Goal: Task Accomplishment & Management: Use online tool/utility

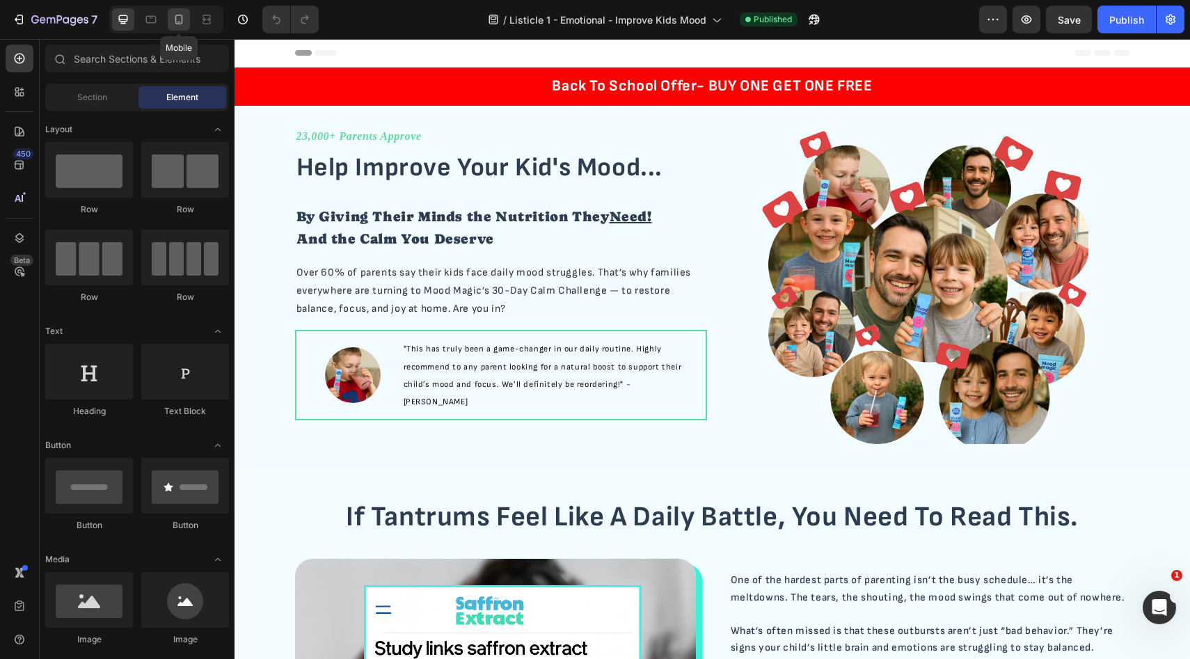
click at [188, 21] on div at bounding box center [179, 19] width 22 height 22
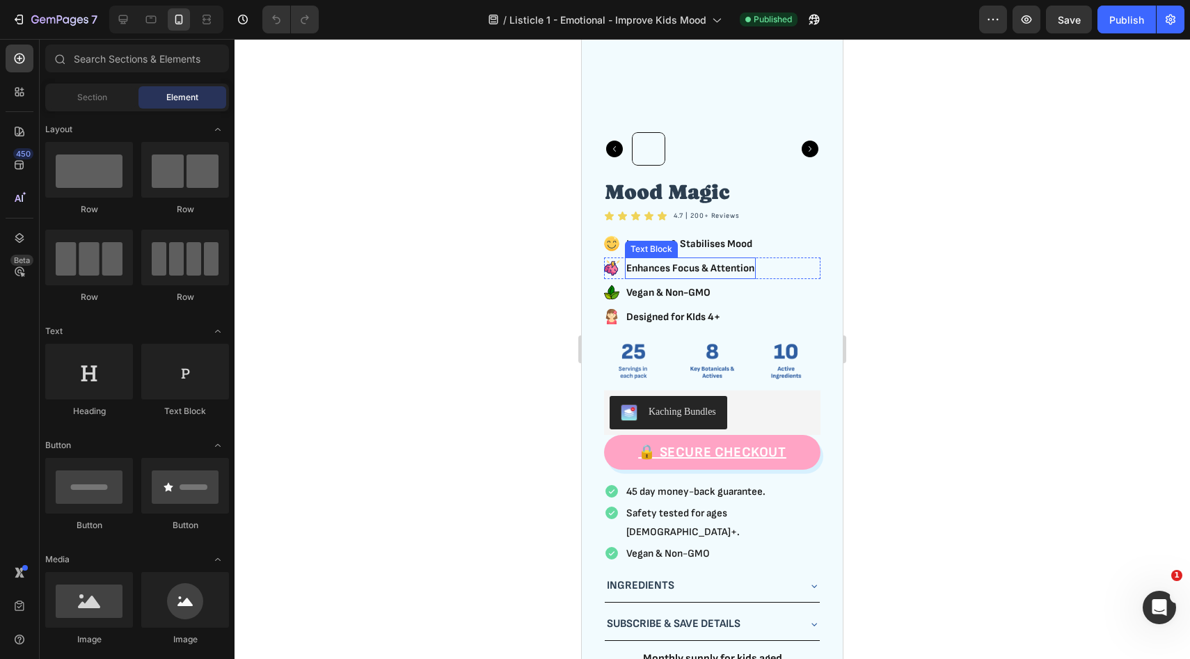
scroll to position [2784, 0]
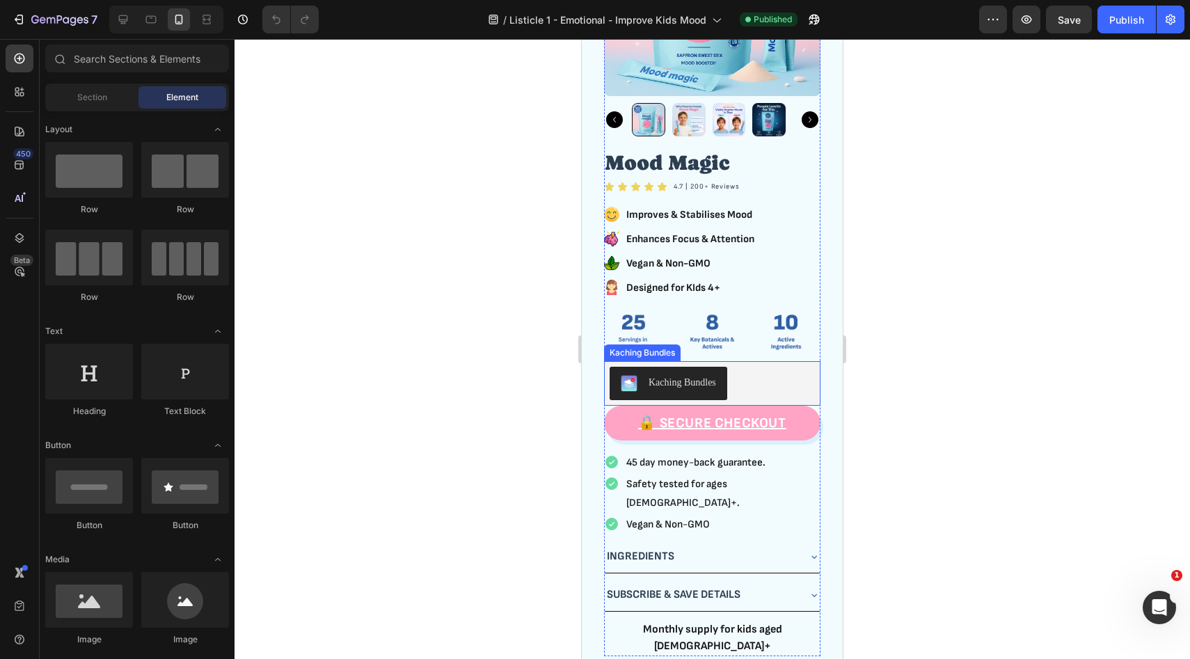
click at [768, 396] on div "Kaching Bundles" at bounding box center [712, 383] width 205 height 33
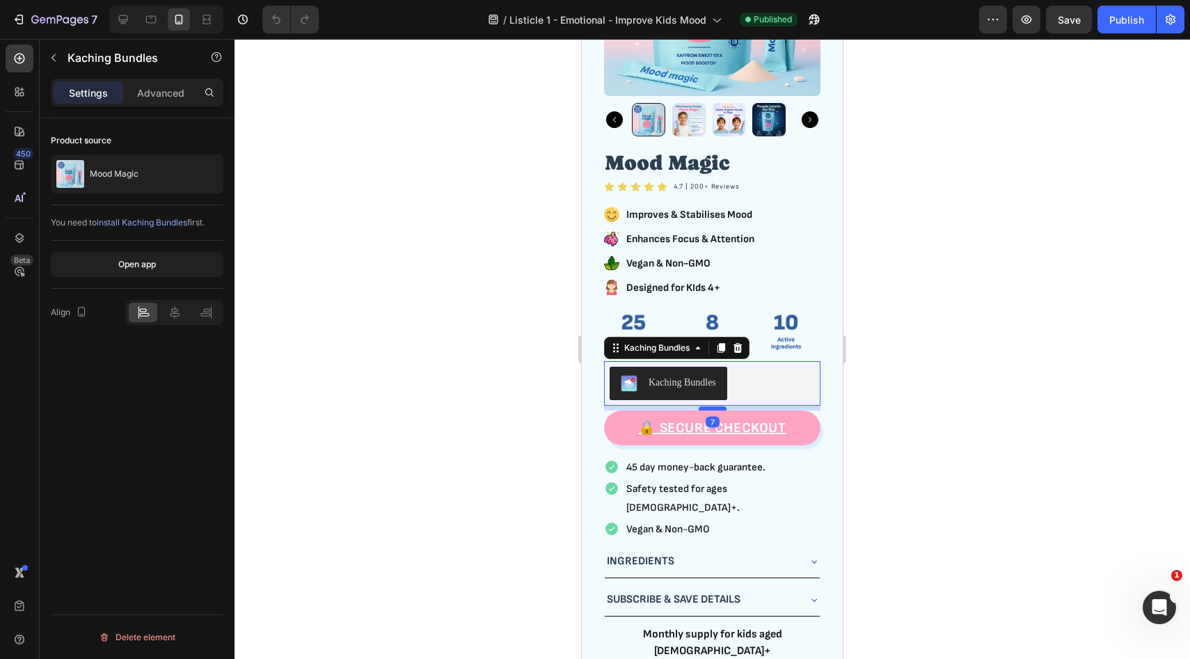
click at [712, 409] on div at bounding box center [713, 409] width 28 height 4
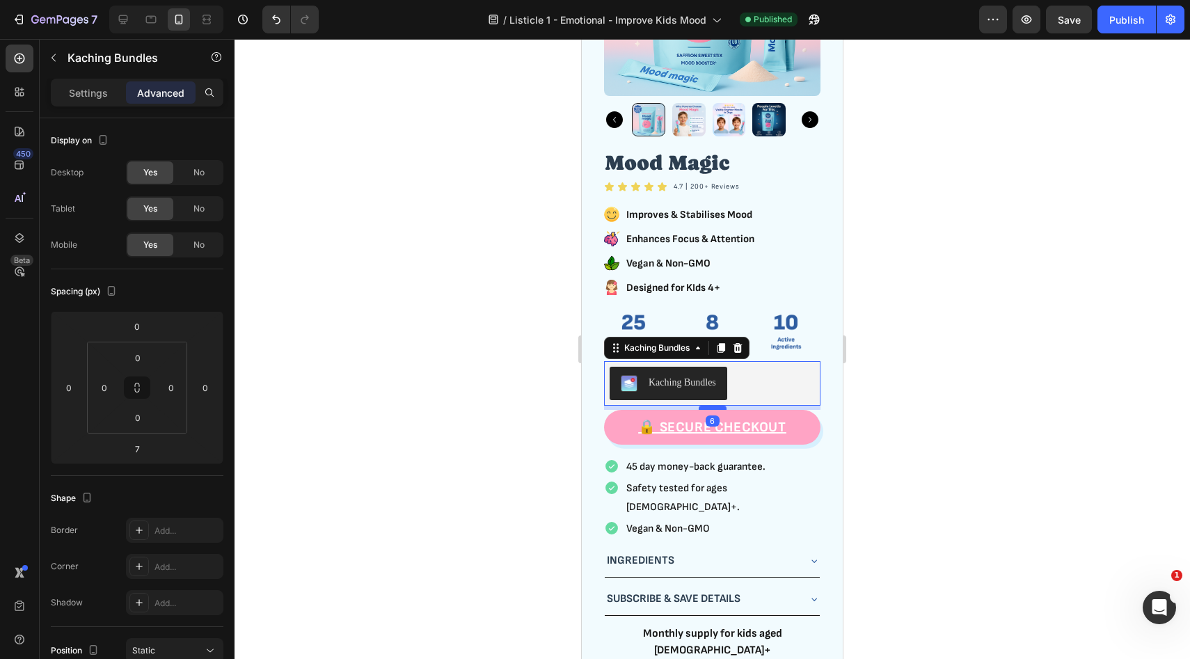
click at [712, 409] on div at bounding box center [713, 408] width 28 height 4
type input "6"
click at [884, 395] on div at bounding box center [713, 349] width 956 height 620
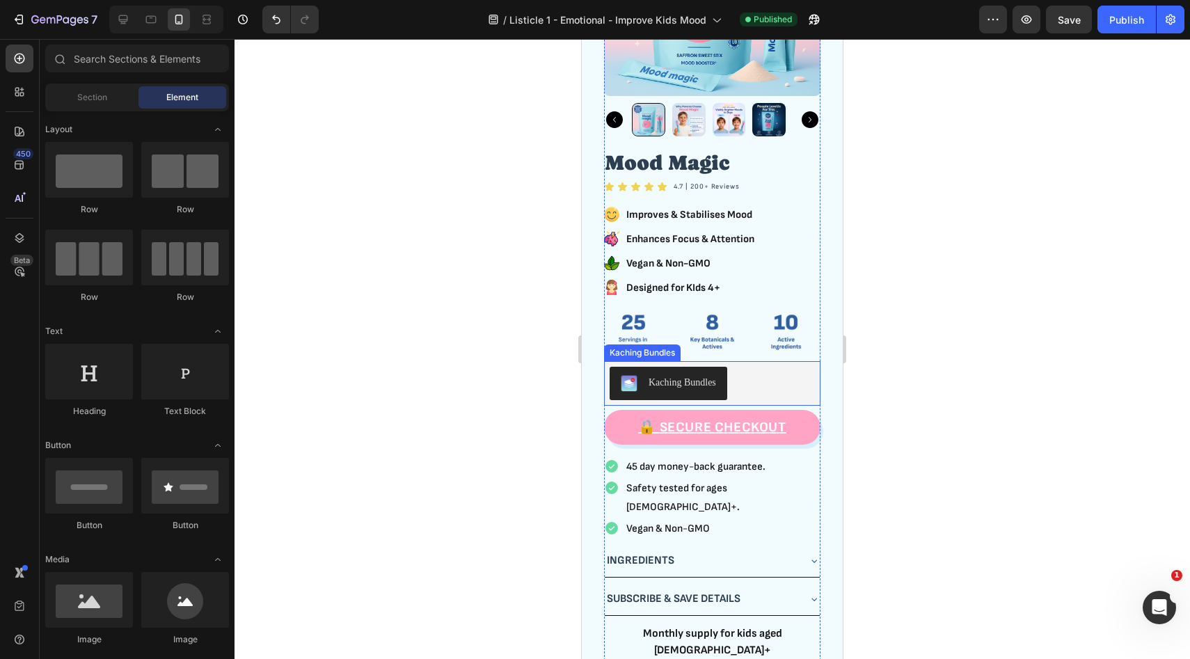
click at [776, 393] on div "Kaching Bundles" at bounding box center [712, 383] width 205 height 33
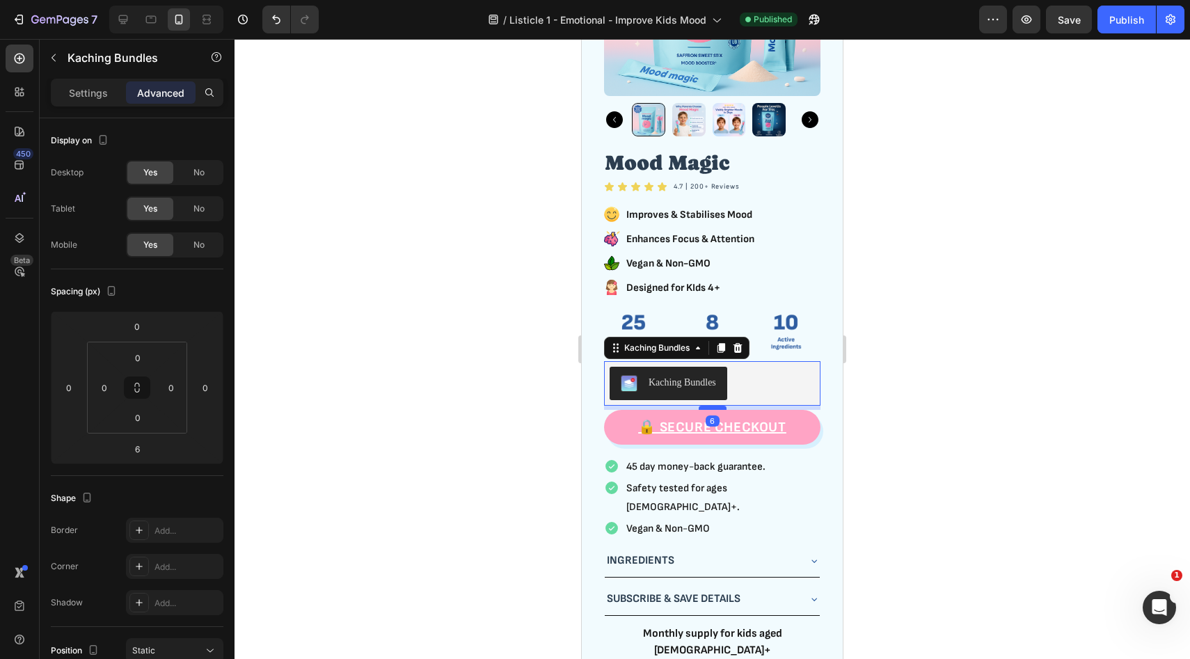
click at [710, 409] on div at bounding box center [713, 408] width 28 height 4
click at [882, 388] on div at bounding box center [713, 349] width 956 height 620
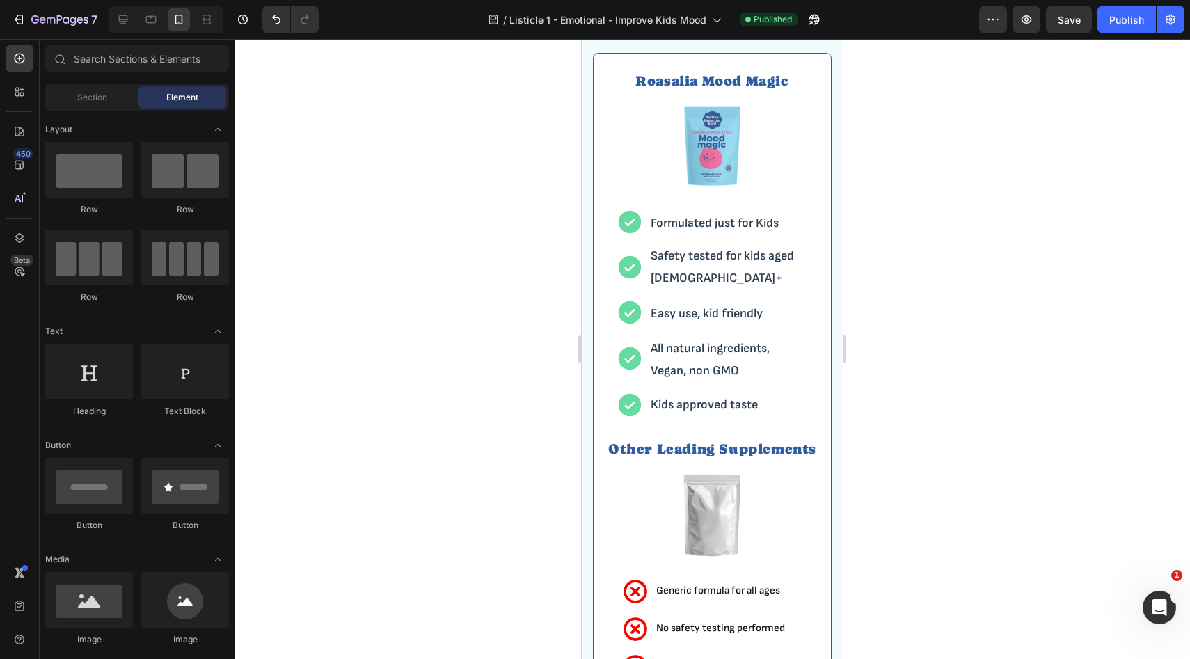
scroll to position [3420, 0]
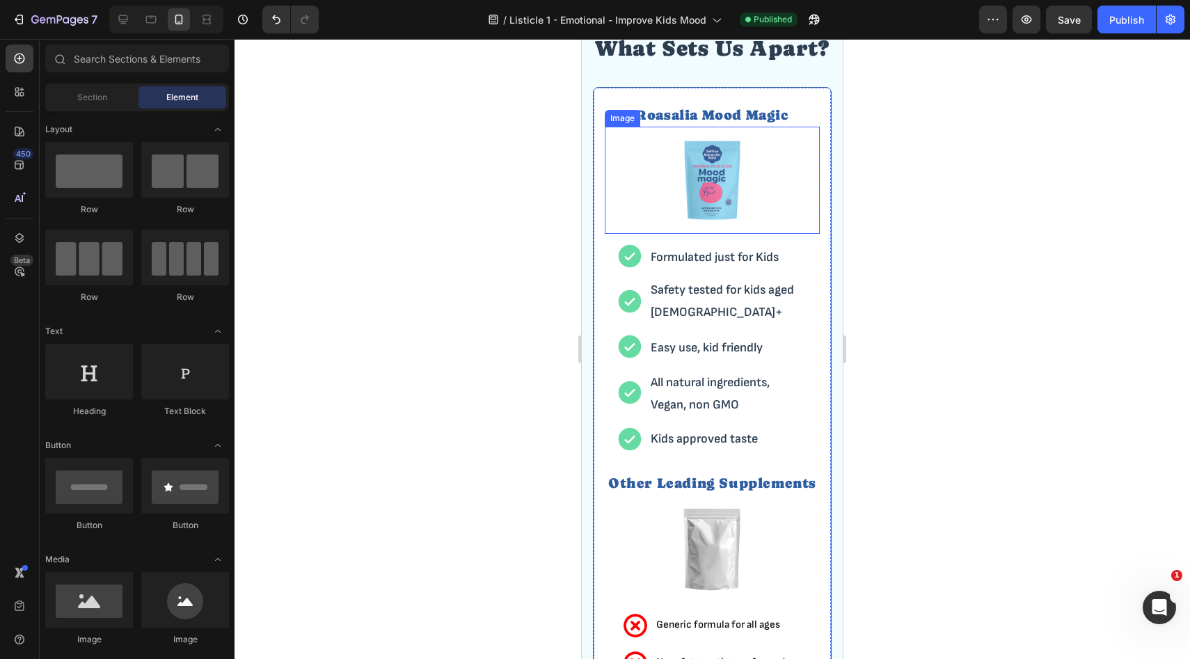
click at [693, 193] on img at bounding box center [713, 181] width 108 height 108
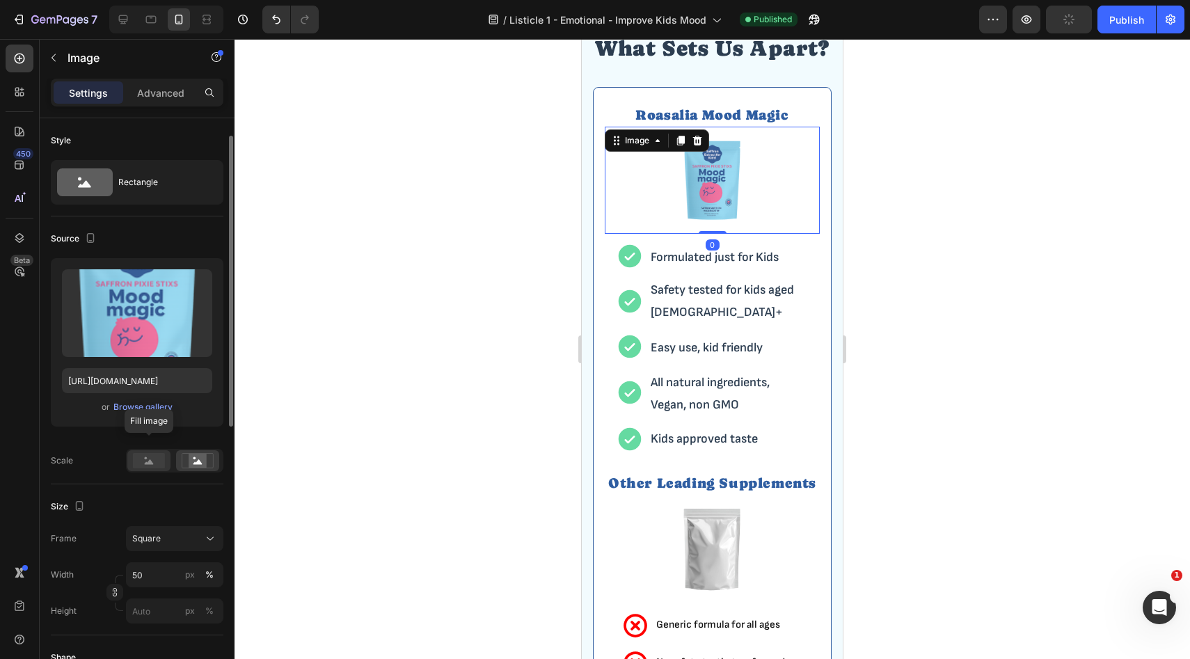
scroll to position [578, 0]
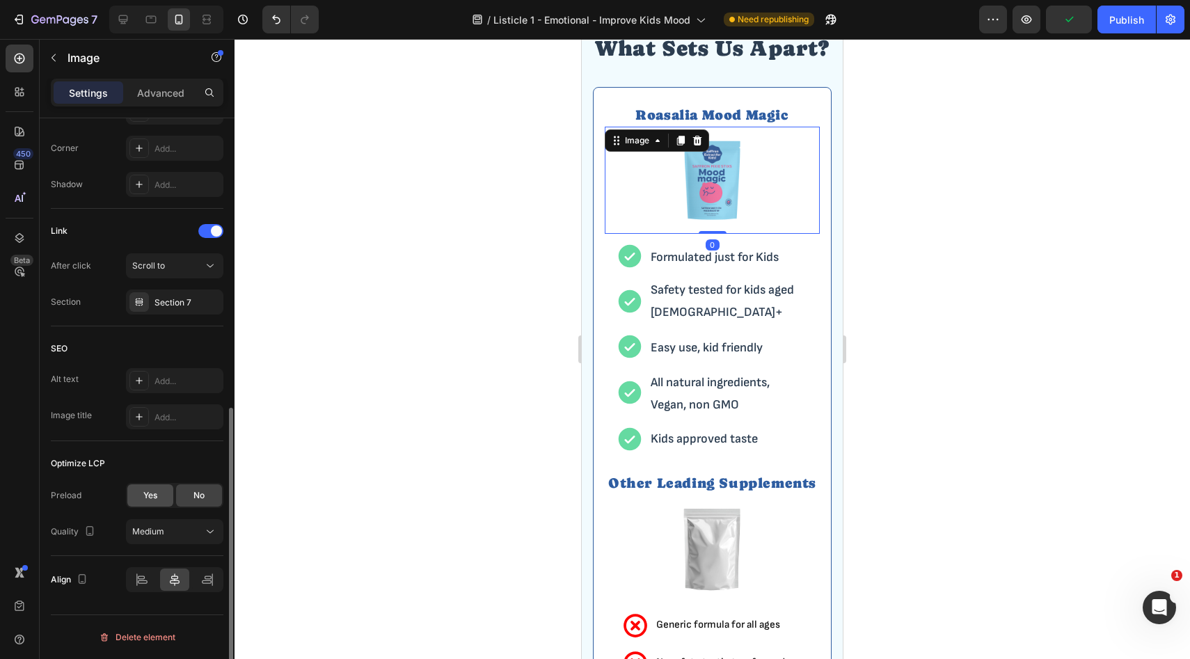
click at [150, 499] on span "Yes" at bounding box center [150, 495] width 14 height 13
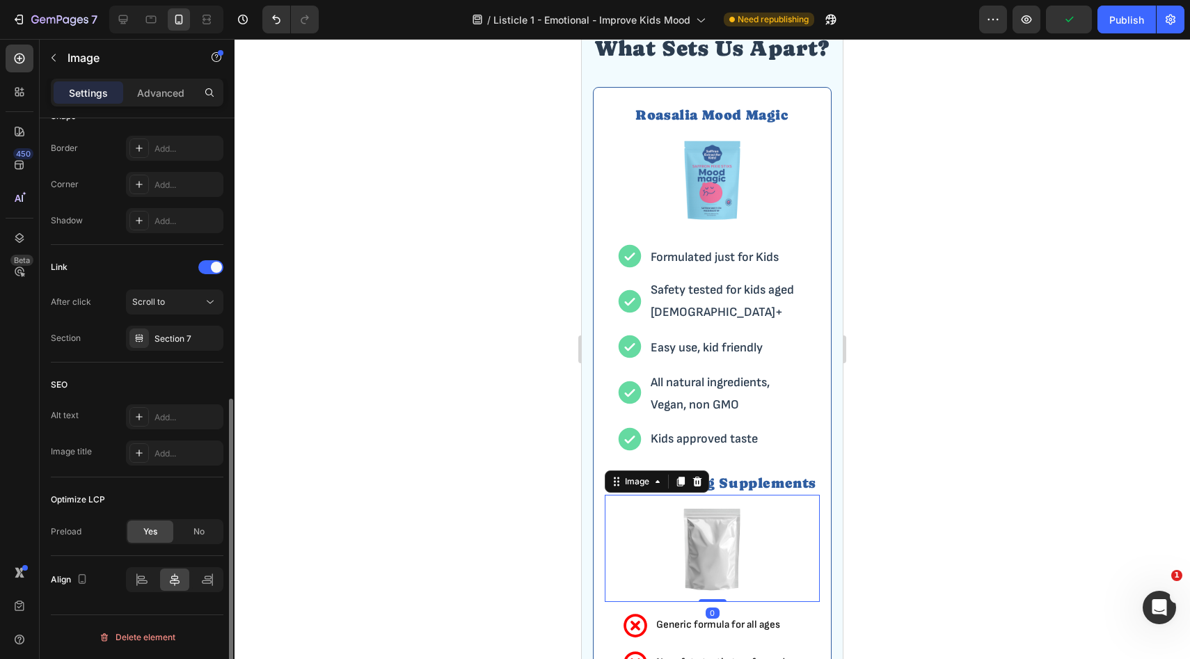
click at [699, 523] on img at bounding box center [713, 549] width 108 height 108
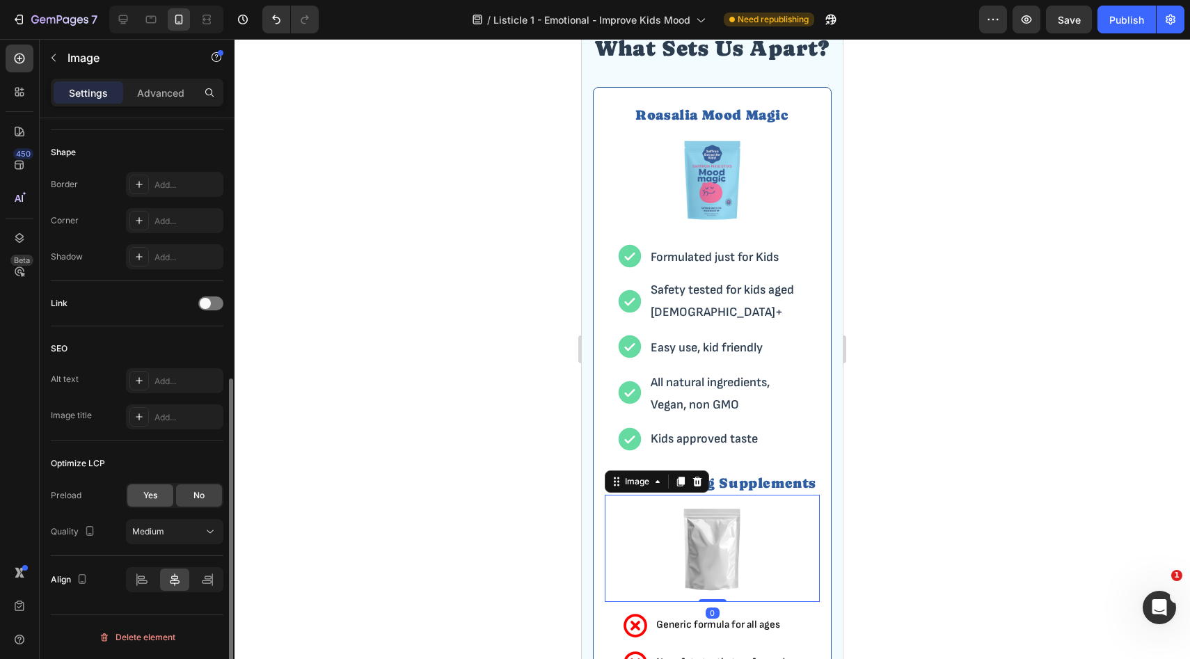
click at [150, 505] on div "Yes" at bounding box center [150, 495] width 46 height 22
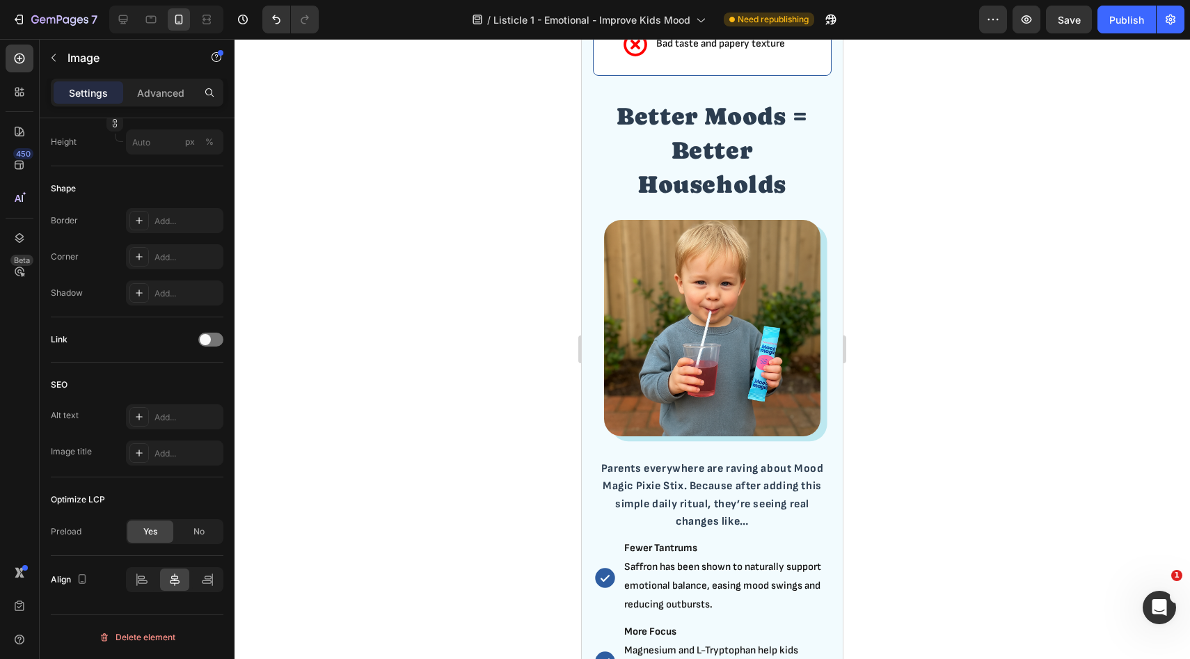
scroll to position [4168, 0]
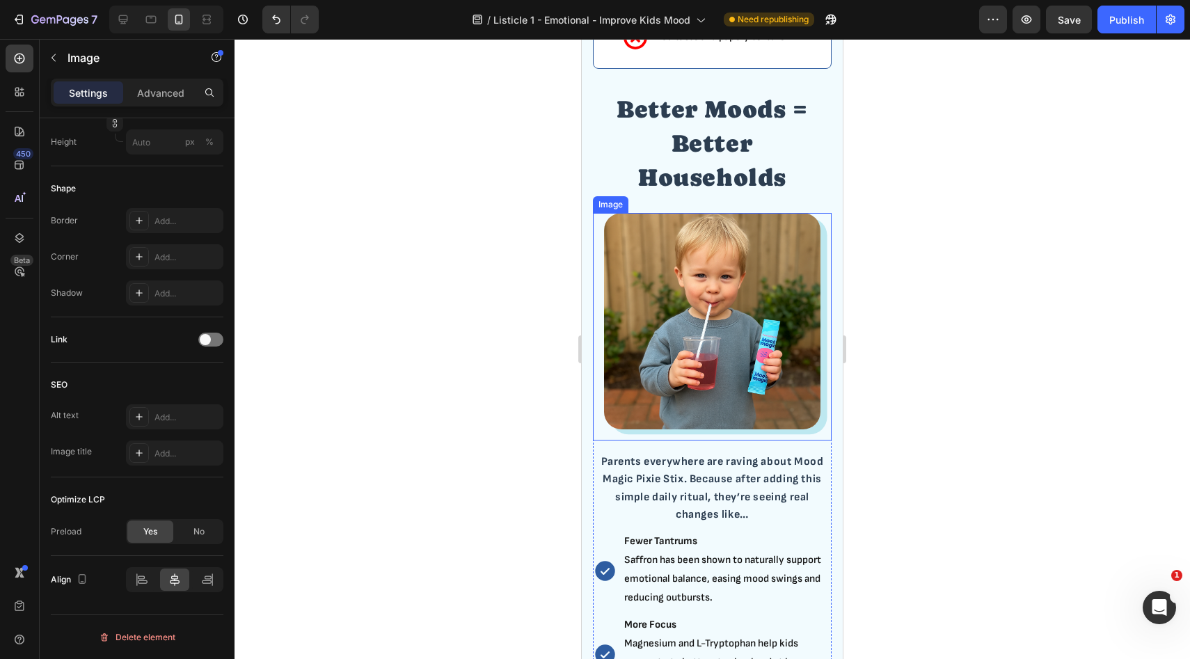
click at [712, 300] on img at bounding box center [712, 321] width 216 height 216
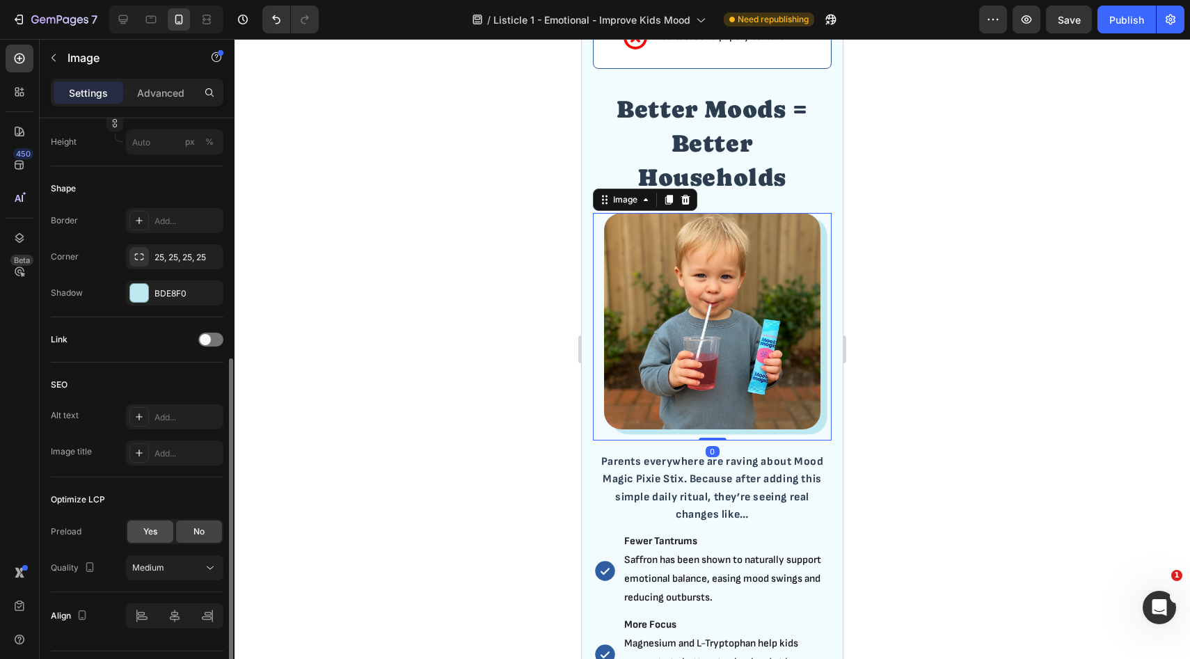
click at [139, 536] on div "Yes" at bounding box center [150, 532] width 46 height 22
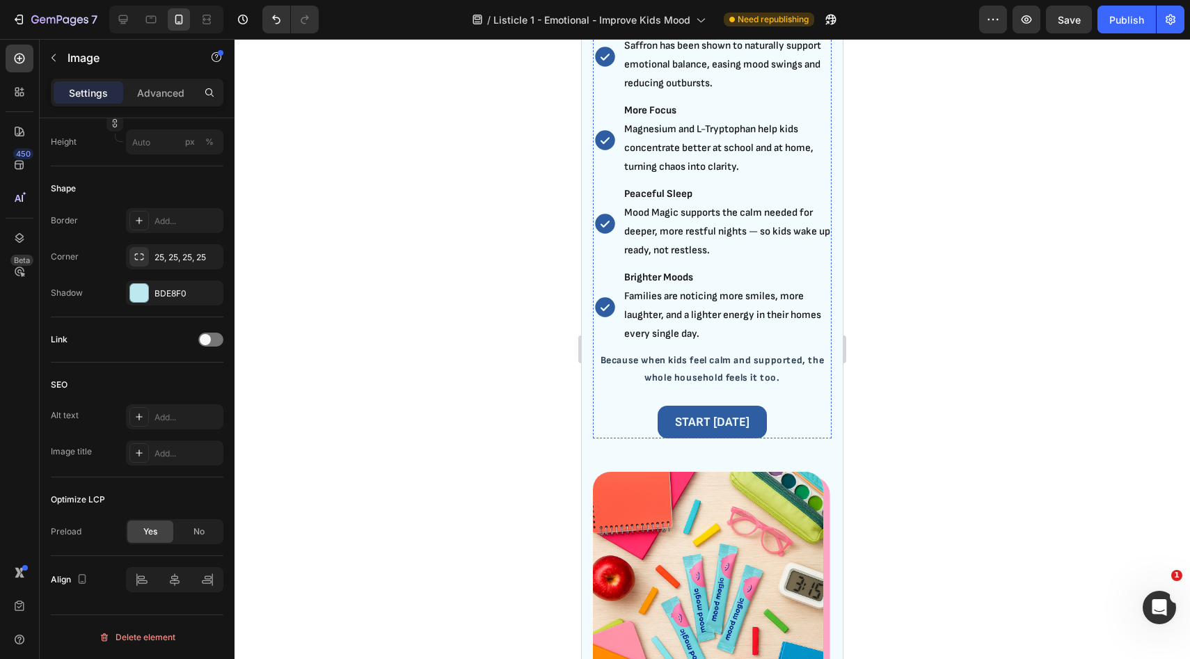
scroll to position [4664, 0]
click at [648, 536] on img at bounding box center [708, 586] width 230 height 230
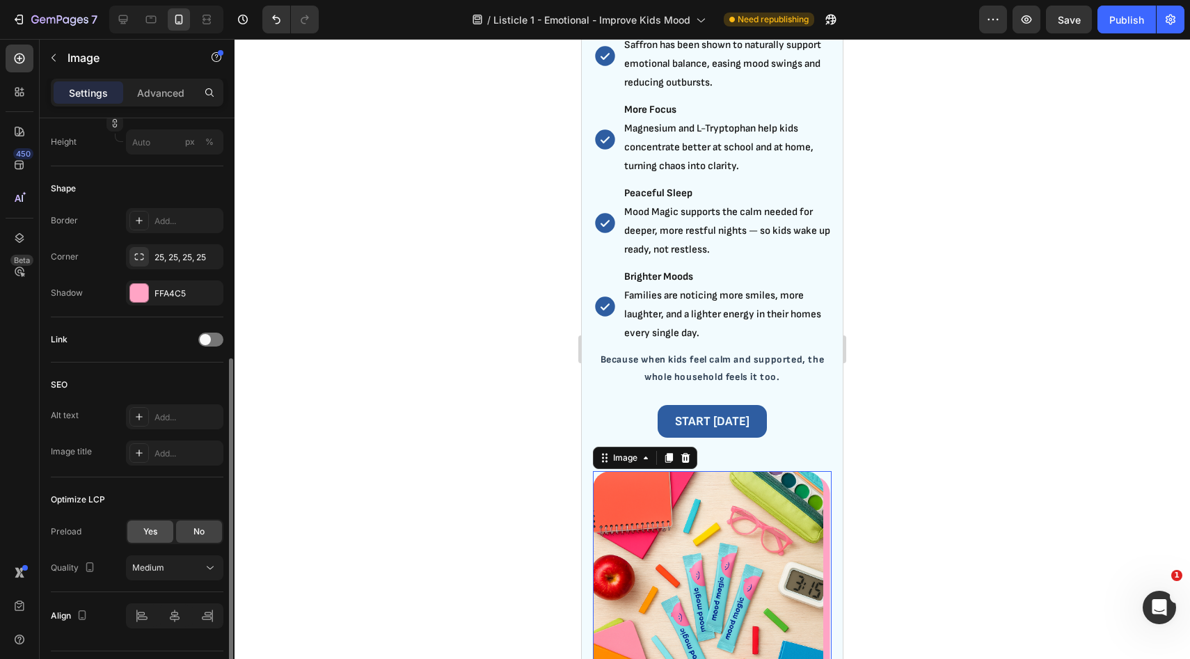
click at [149, 533] on span "Yes" at bounding box center [150, 532] width 14 height 13
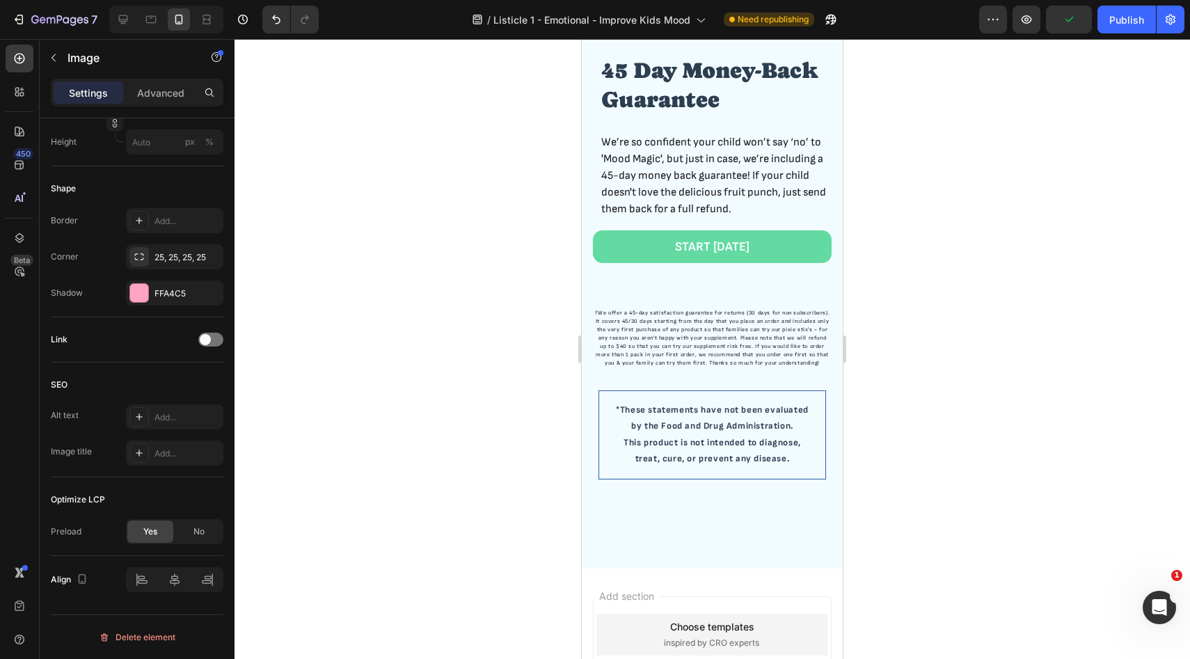
scroll to position [6212, 0]
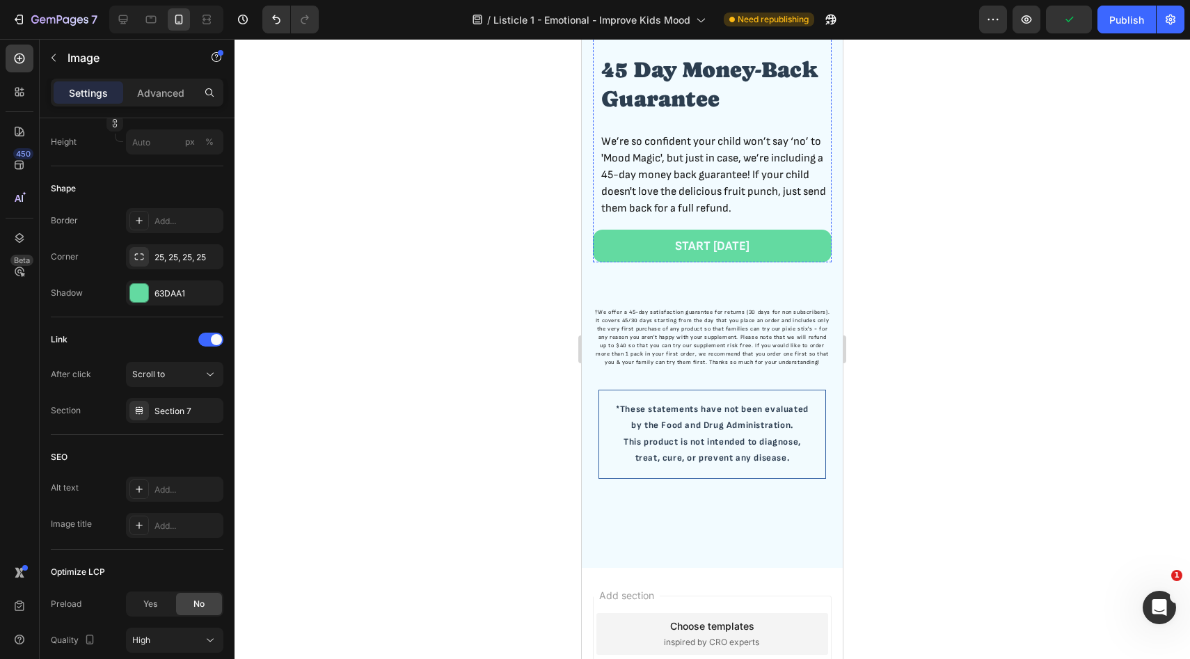
click at [700, 36] on img at bounding box center [712, 36] width 216 height 0
click at [154, 604] on span "Yes" at bounding box center [150, 604] width 14 height 13
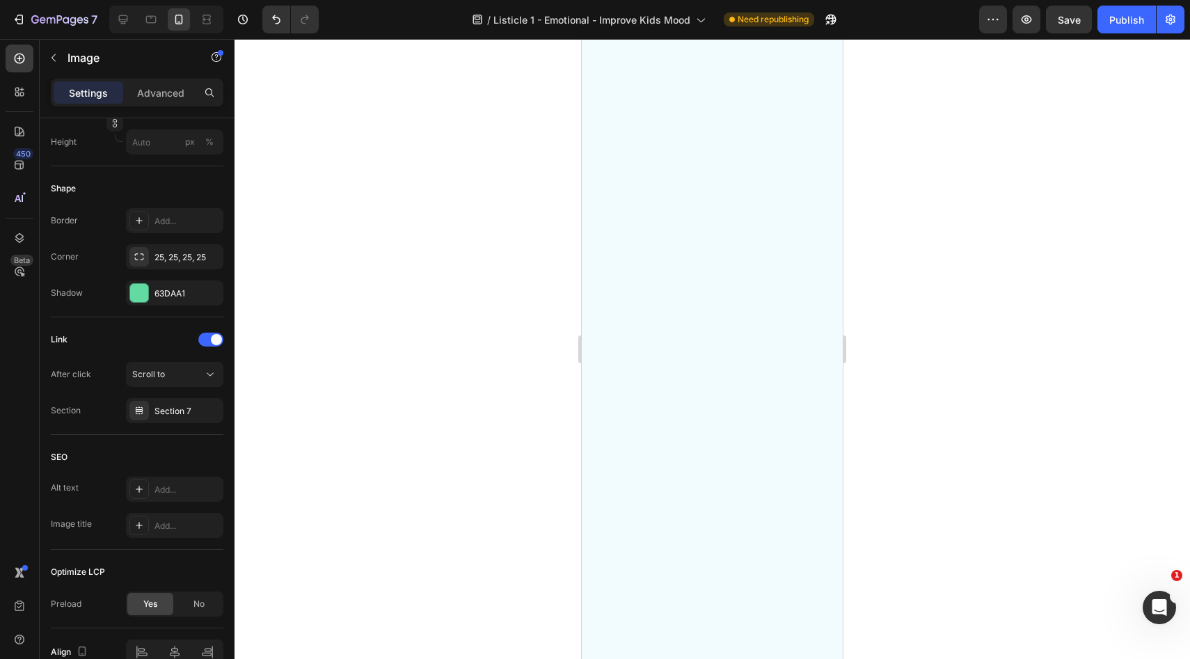
scroll to position [4065, 0]
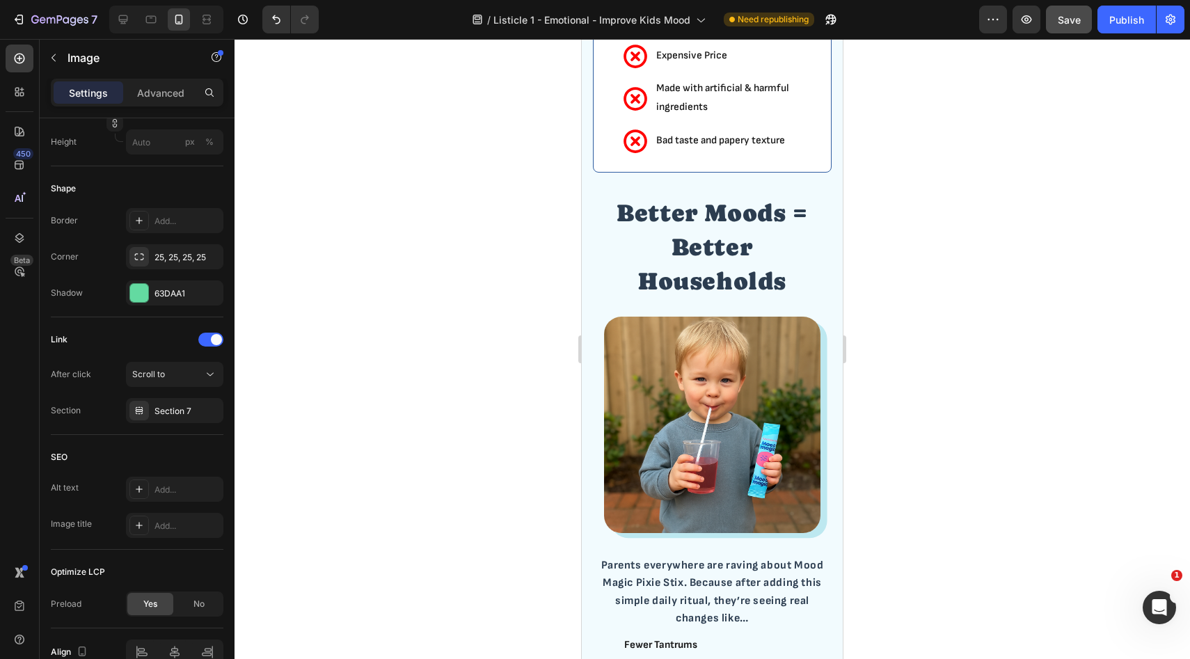
click at [1073, 23] on span "Save" at bounding box center [1069, 20] width 23 height 12
click at [1137, 15] on div "Publish" at bounding box center [1127, 20] width 35 height 15
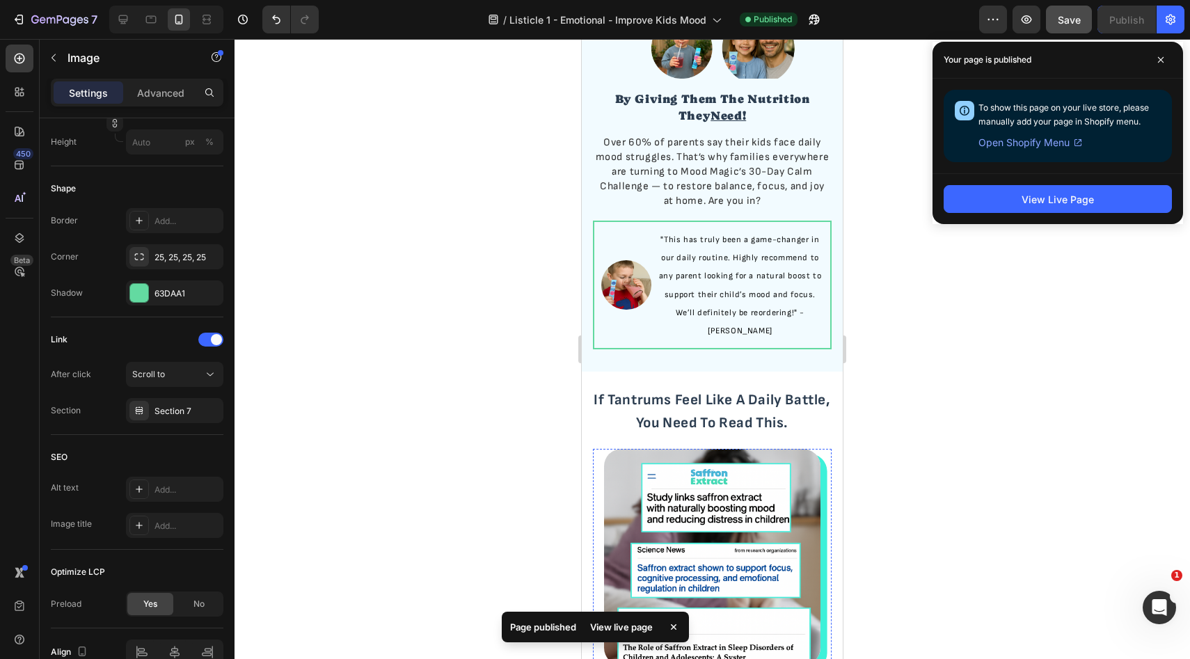
scroll to position [299, 0]
